Goal: Contribute content

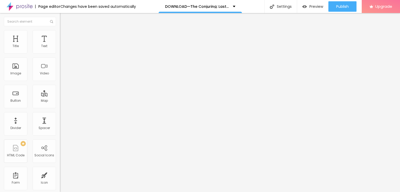
click at [60, 45] on span "Add image" at bounding box center [70, 42] width 21 height 4
click at [60, 49] on input "Click me" at bounding box center [91, 46] width 63 height 5
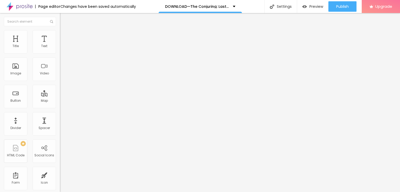
paste input "LICK HERE ▶️ The Conjuring: Last Rites [2025] ]"
type input "CLICK HERE ▶️ The Conjuring: Last Rites [2025] ]"
click at [60, 62] on img at bounding box center [62, 61] width 4 height 4
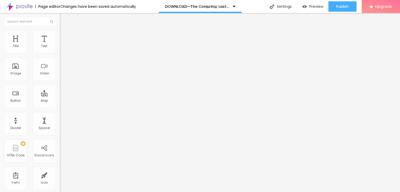
click at [60, 107] on input "https://" at bounding box center [91, 104] width 63 height 5
paste input "[DOMAIN_NAME]/en/movie/1038392/pro"
type input "[URL][DOMAIN_NAME]"
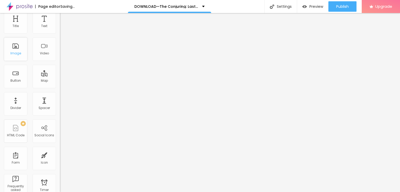
scroll to position [0, 0]
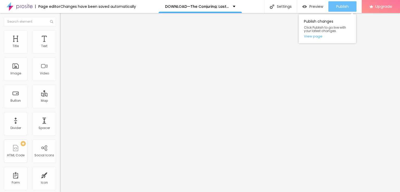
click at [340, 5] on span "Publish" at bounding box center [343, 6] width 13 height 4
click at [313, 37] on link "View page" at bounding box center [327, 36] width 47 height 3
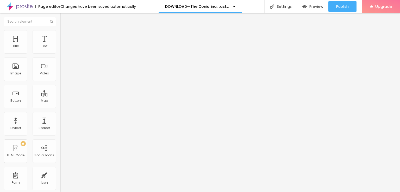
click at [23, 8] on img at bounding box center [20, 6] width 26 height 13
